Goal: Navigation & Orientation: Find specific page/section

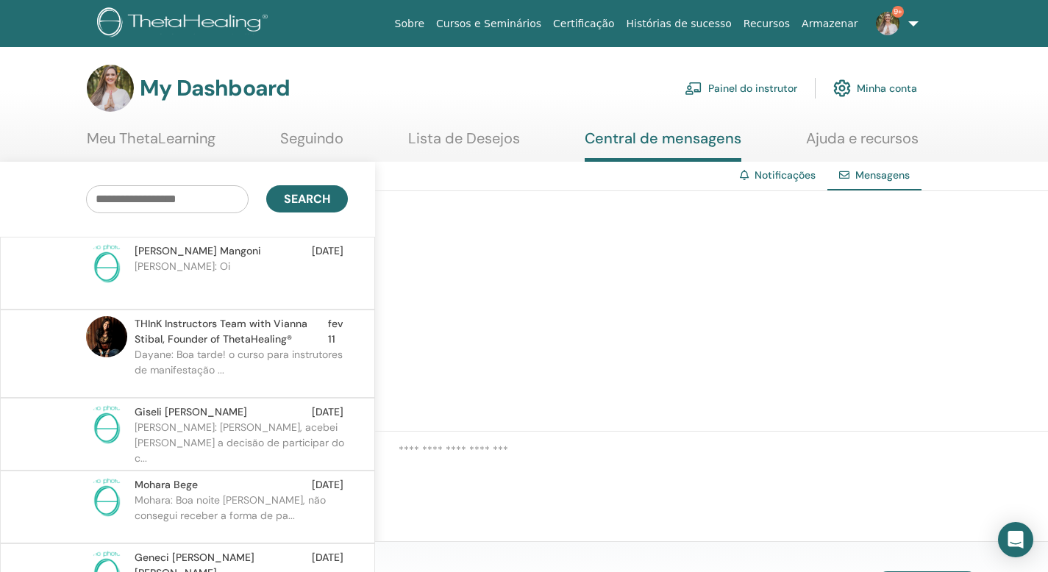
click at [300, 341] on span "THInK Instructors Team with Vianna Stibal, Founder of ThetaHealing®" at bounding box center [231, 331] width 193 height 31
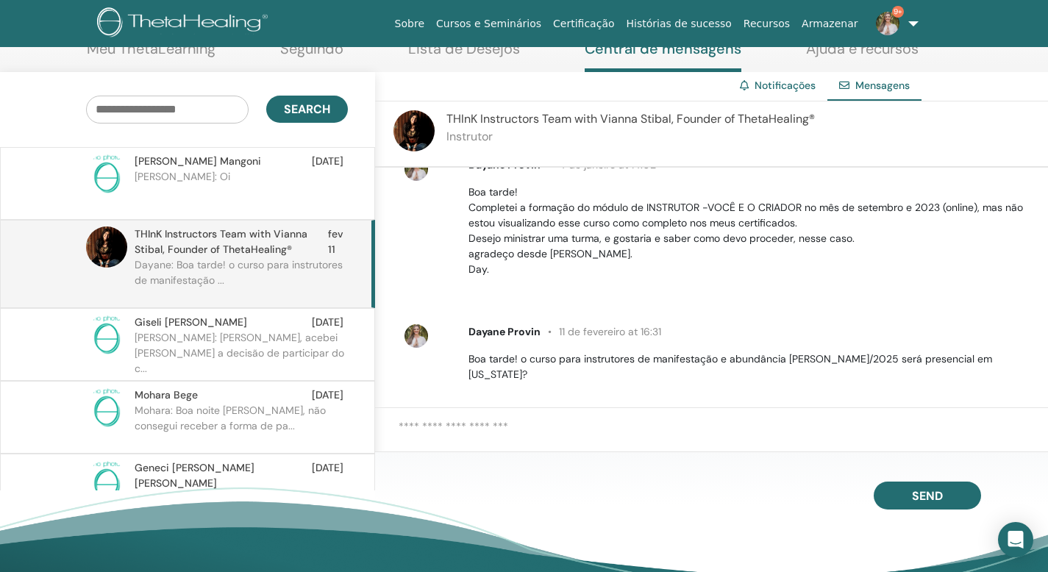
scroll to position [29, 0]
click at [882, 20] on img at bounding box center [888, 24] width 24 height 24
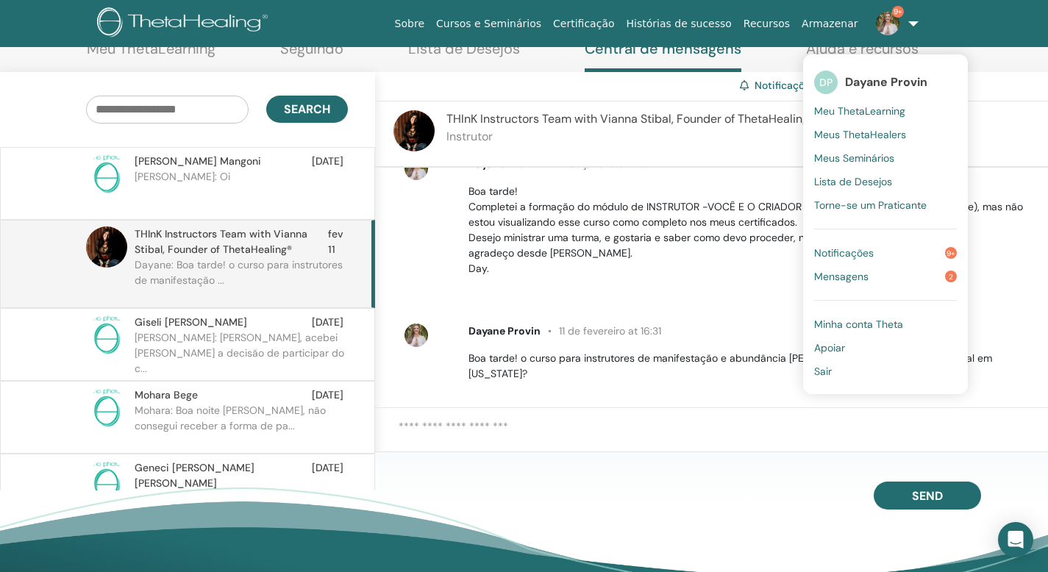
click at [845, 112] on span "Meu ThetaLearning" at bounding box center [859, 110] width 91 height 13
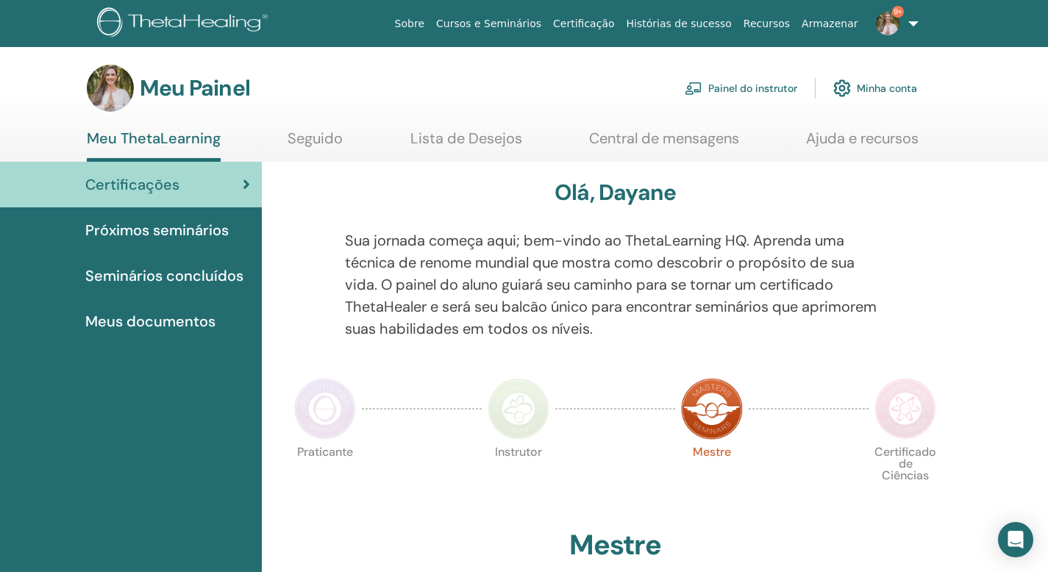
click at [834, 144] on font "Ajuda e recursos" at bounding box center [862, 138] width 113 height 19
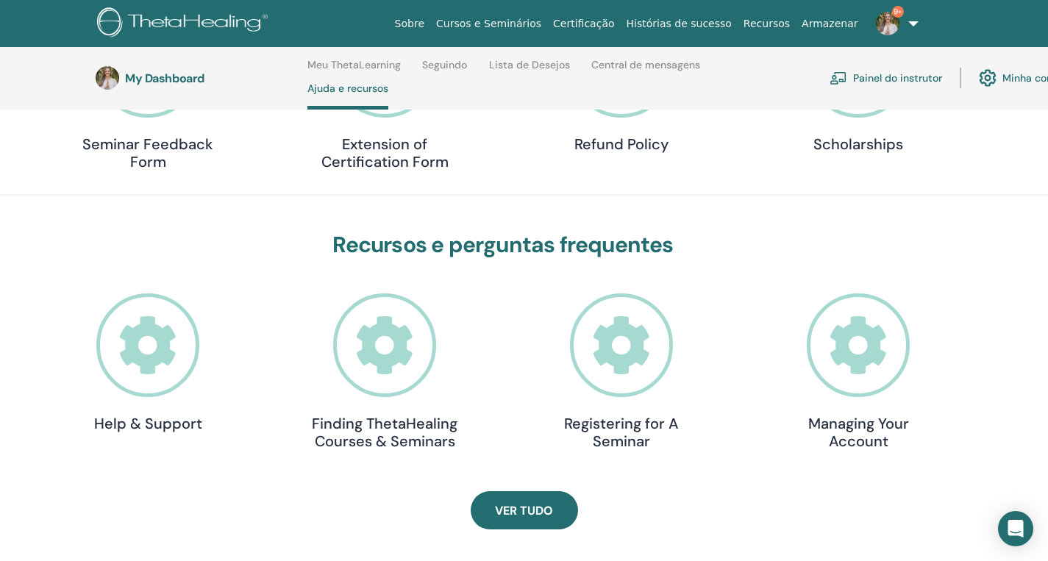
scroll to position [397, 0]
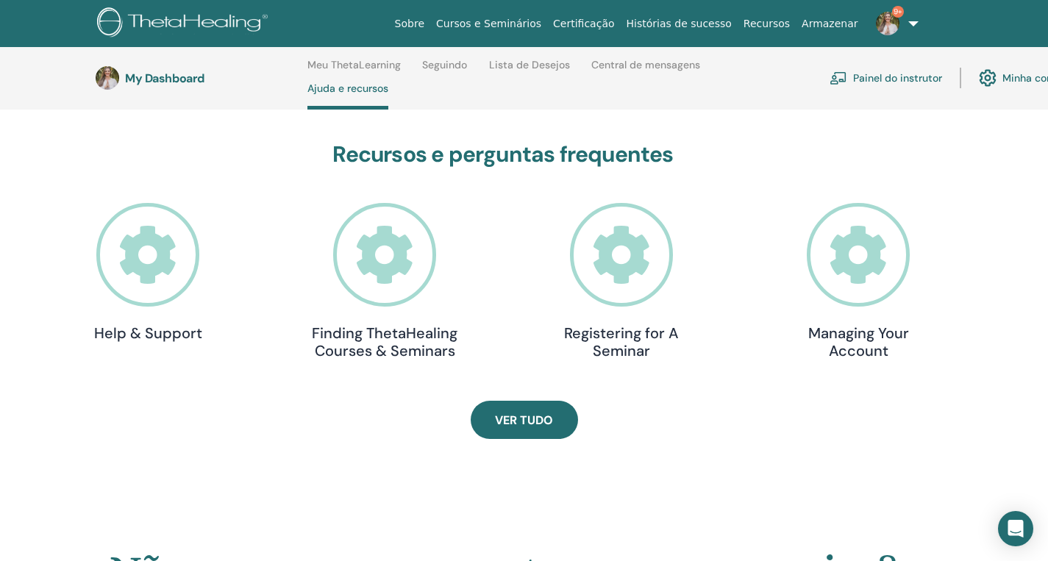
click at [998, 77] on link "Minha conta" at bounding box center [1021, 78] width 84 height 32
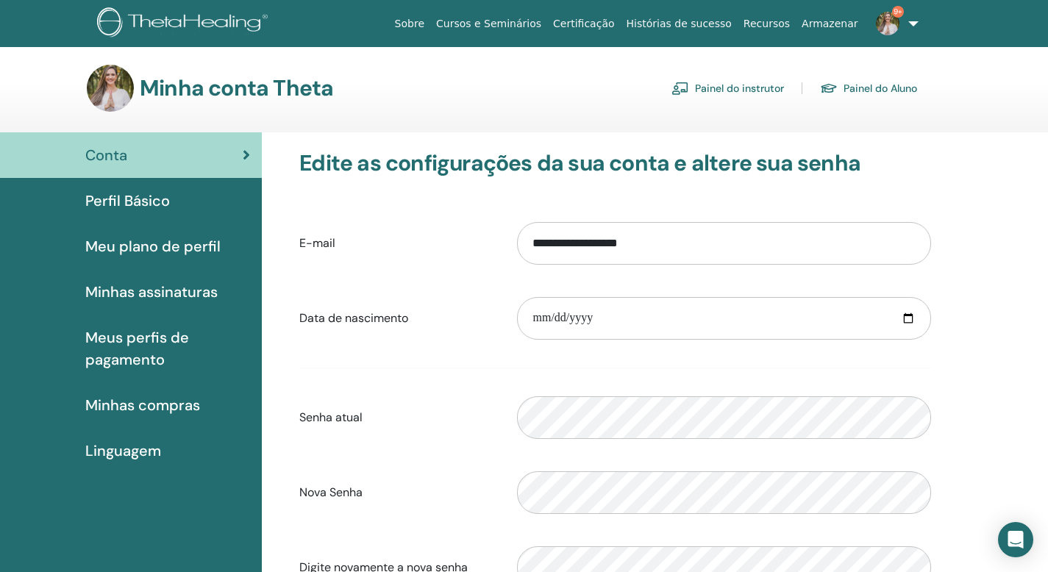
click at [908, 26] on link "9+" at bounding box center [894, 23] width 60 height 47
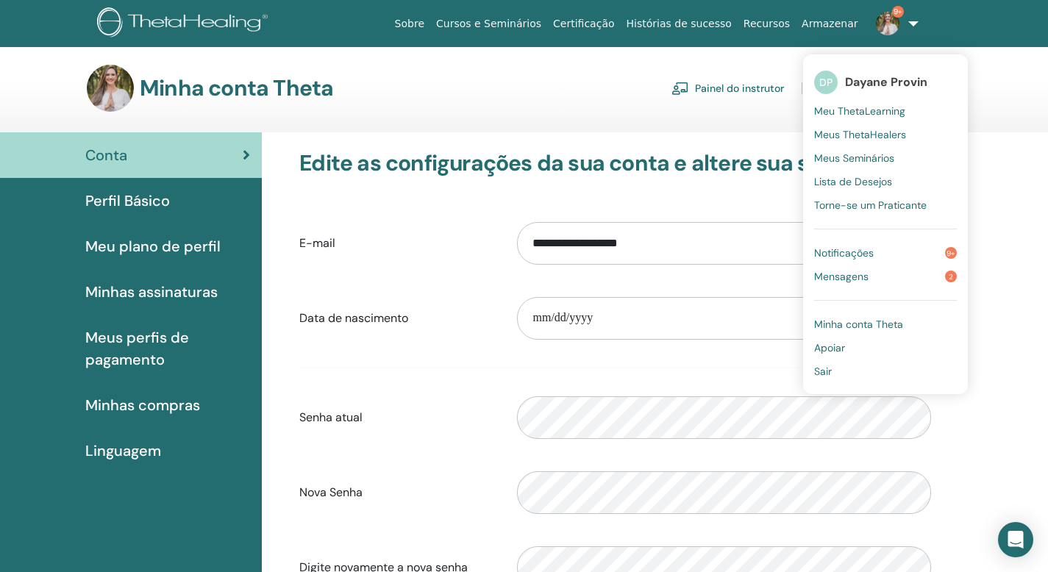
click at [881, 108] on font "Meu ThetaLearning" at bounding box center [859, 110] width 91 height 13
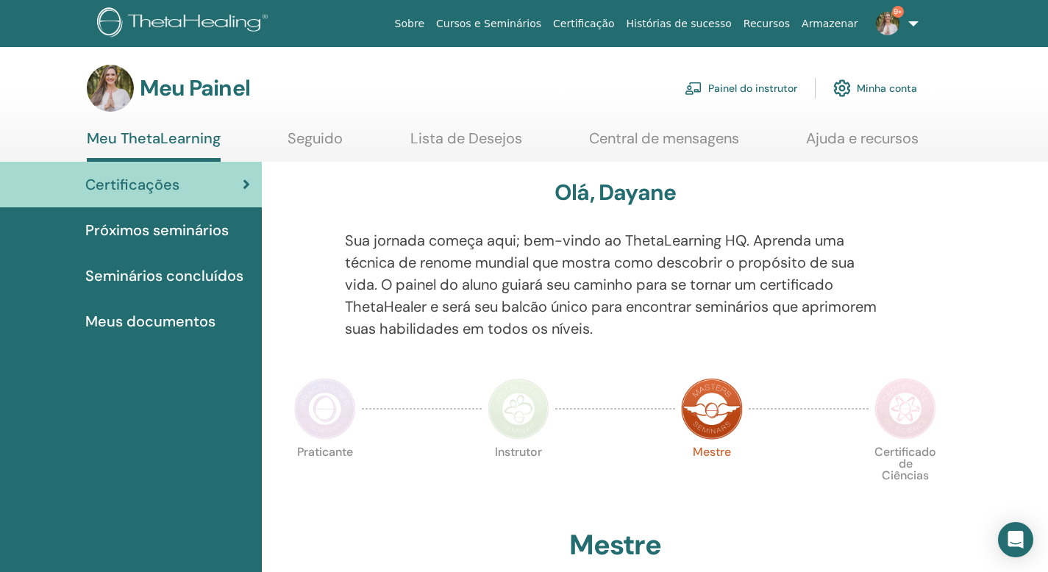
click at [332, 143] on font "Seguido" at bounding box center [315, 138] width 55 height 19
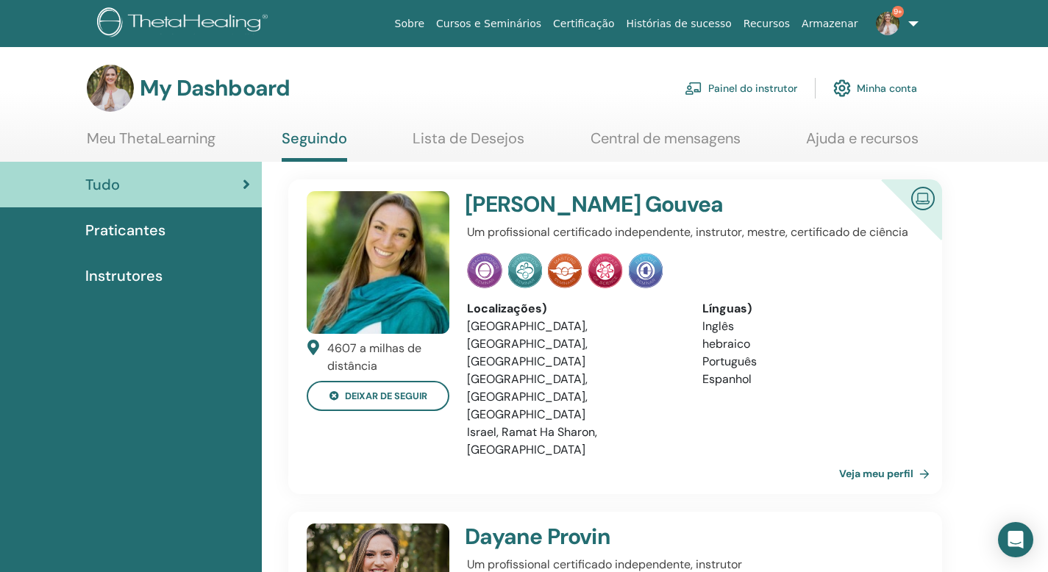
click at [451, 146] on link "Lista de Desejos" at bounding box center [469, 143] width 112 height 29
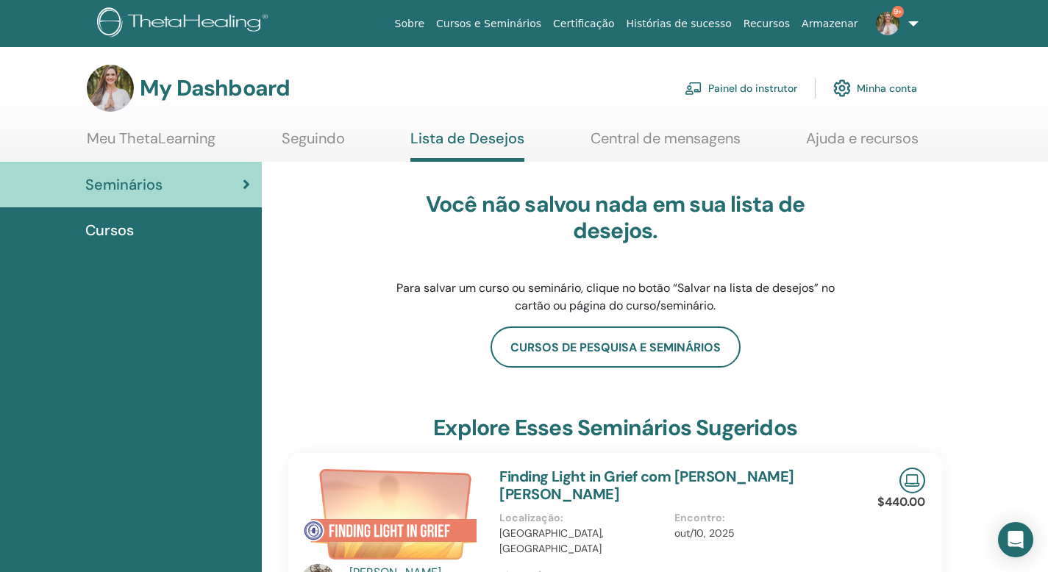
click at [321, 138] on link "Seguindo" at bounding box center [313, 143] width 63 height 29
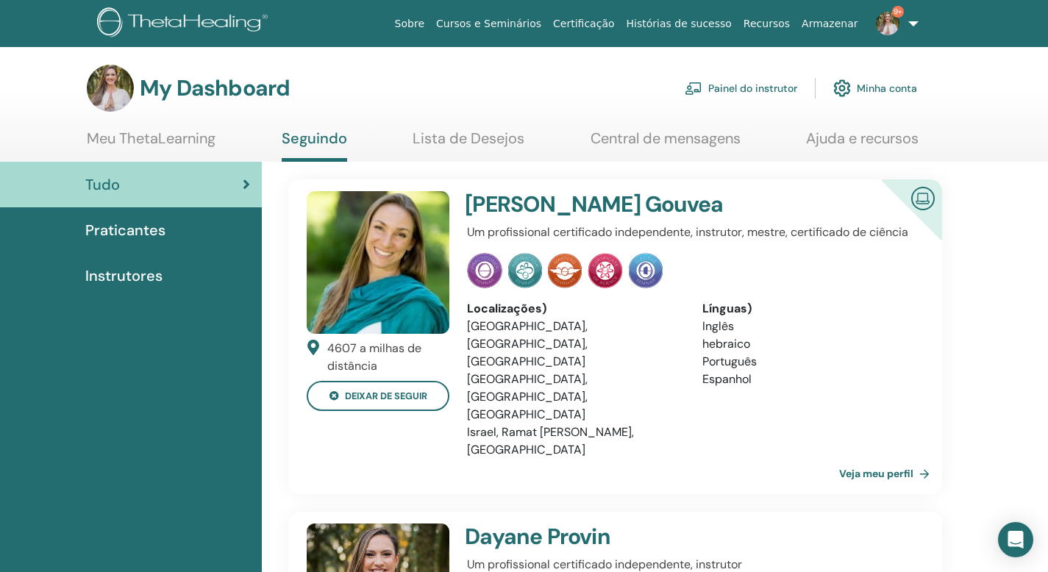
click at [616, 146] on link "Central de mensagens" at bounding box center [666, 143] width 150 height 29
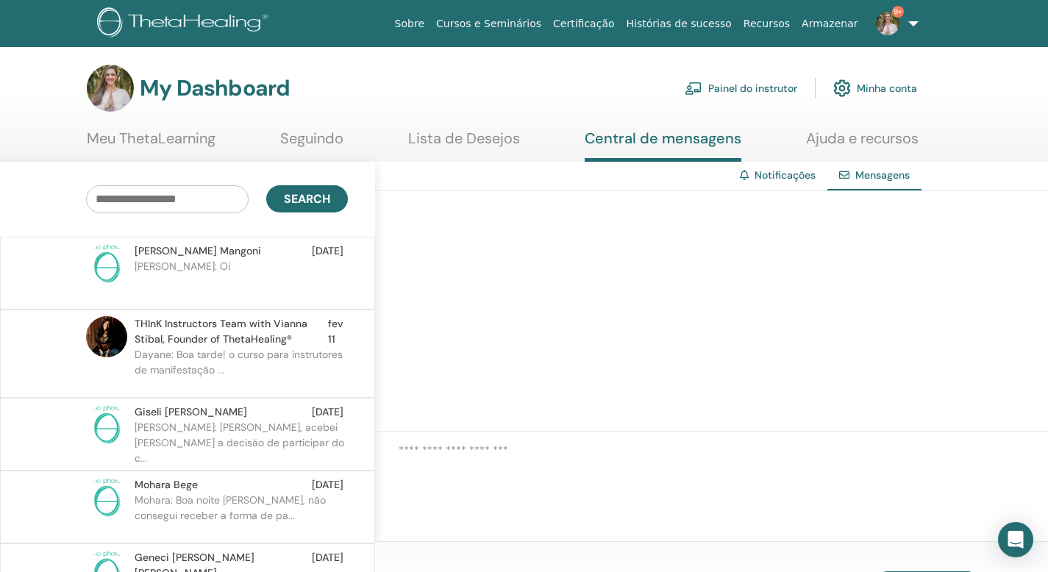
click at [876, 141] on link "Ajuda e recursos" at bounding box center [862, 143] width 113 height 29
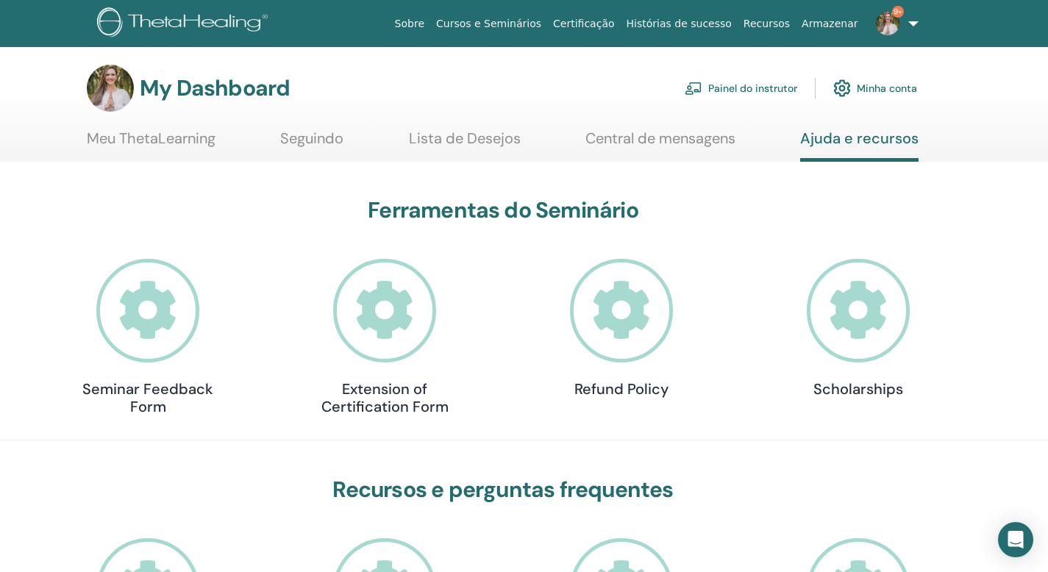
click at [747, 85] on link "Painel do instrutor" at bounding box center [741, 88] width 113 height 32
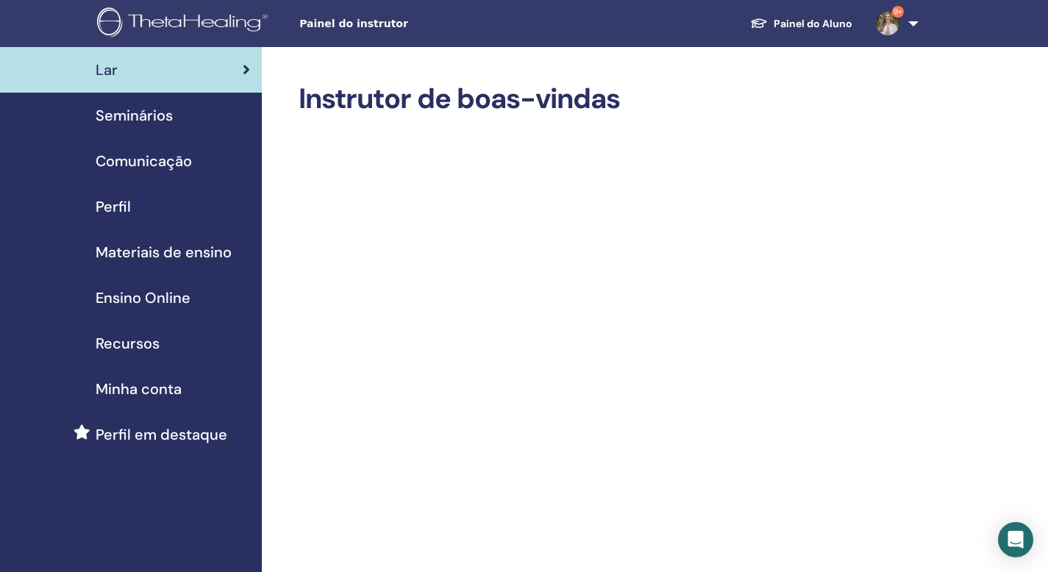
click at [190, 254] on span "Materiais de ensino" at bounding box center [164, 252] width 136 height 22
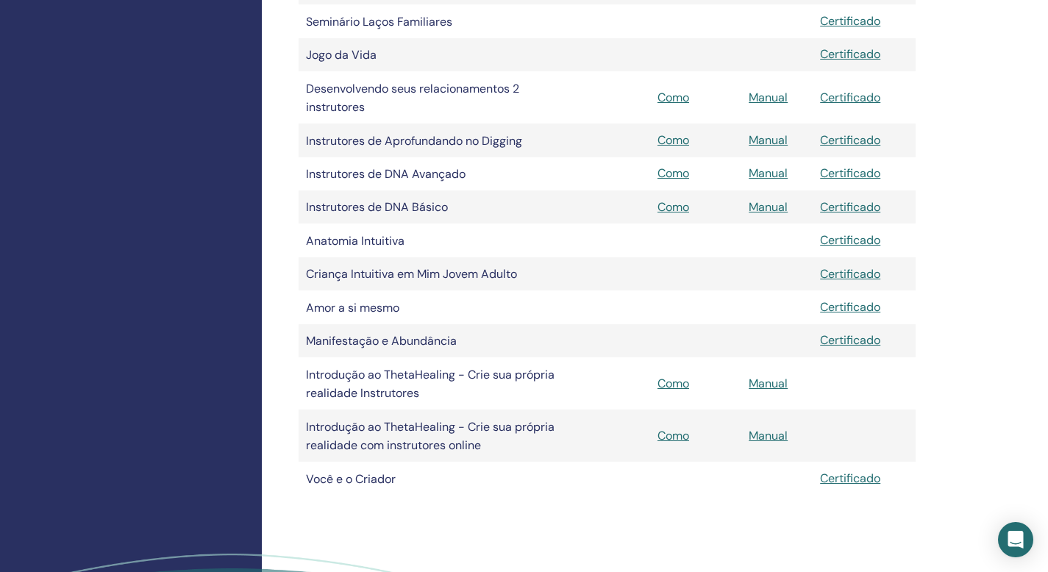
scroll to position [505, 0]
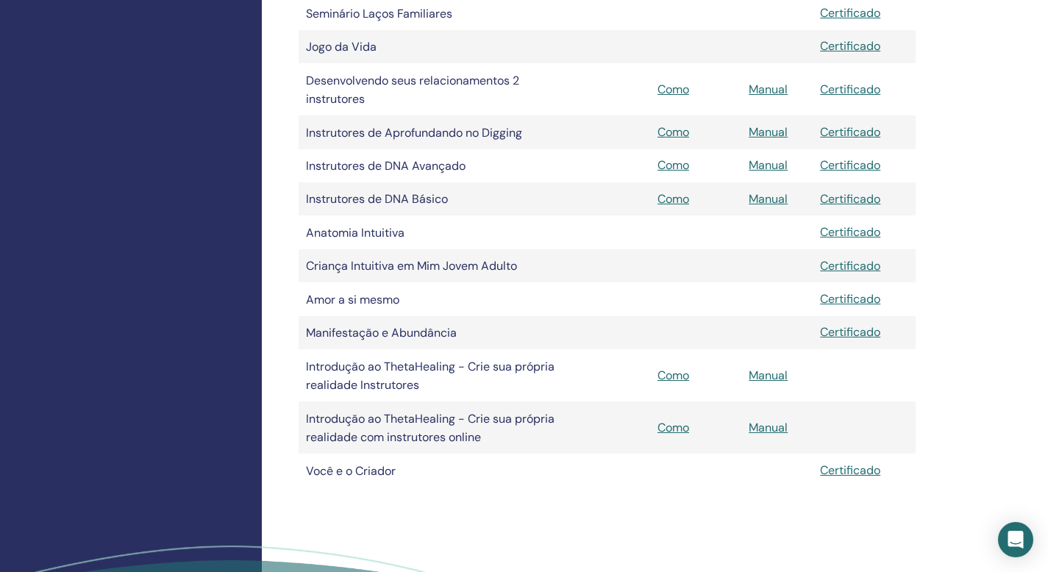
click at [387, 478] on font "Você e o Criador" at bounding box center [351, 470] width 90 height 15
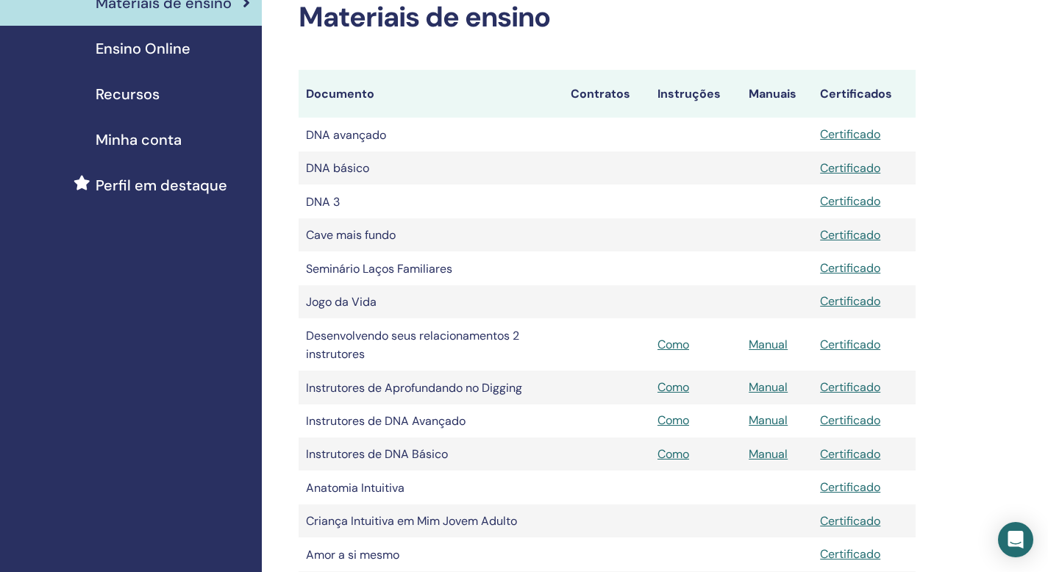
scroll to position [262, 0]
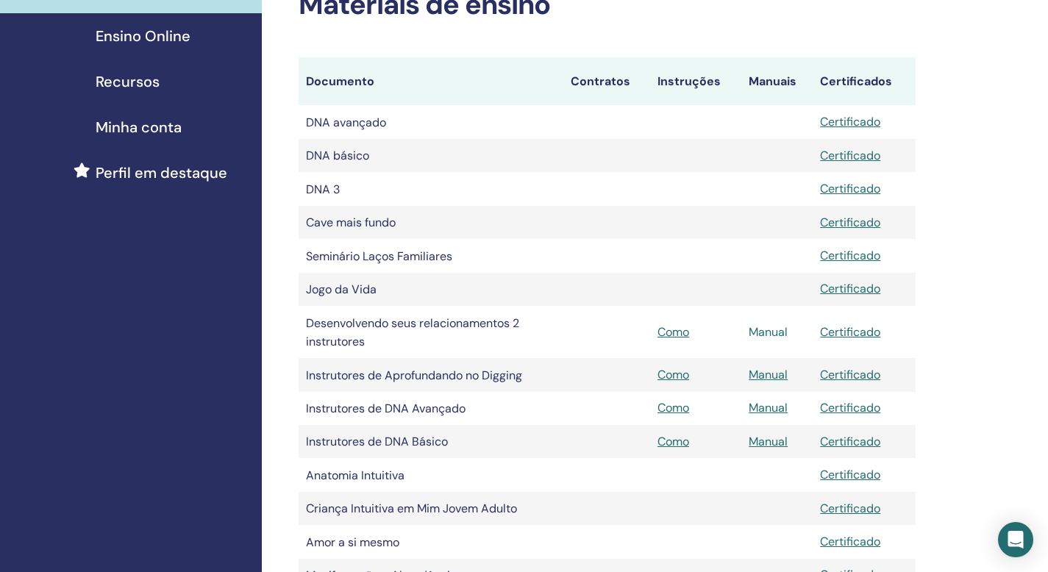
click at [778, 338] on font "Manual" at bounding box center [768, 331] width 39 height 15
